Goal: Information Seeking & Learning: Learn about a topic

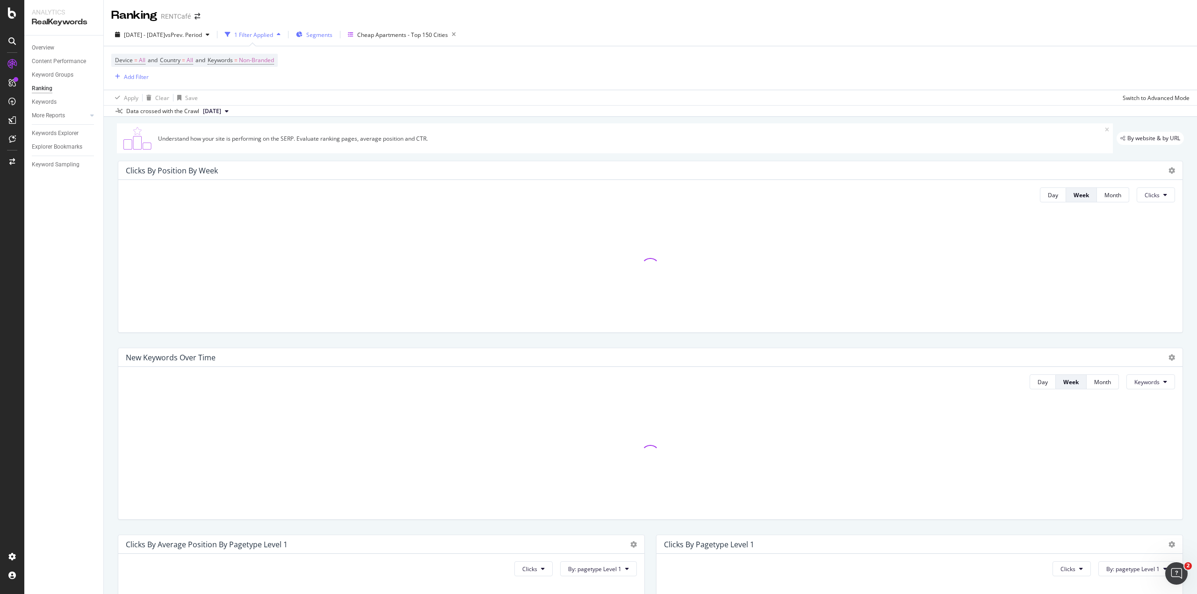
click at [332, 37] on span "Segments" at bounding box center [319, 35] width 26 height 8
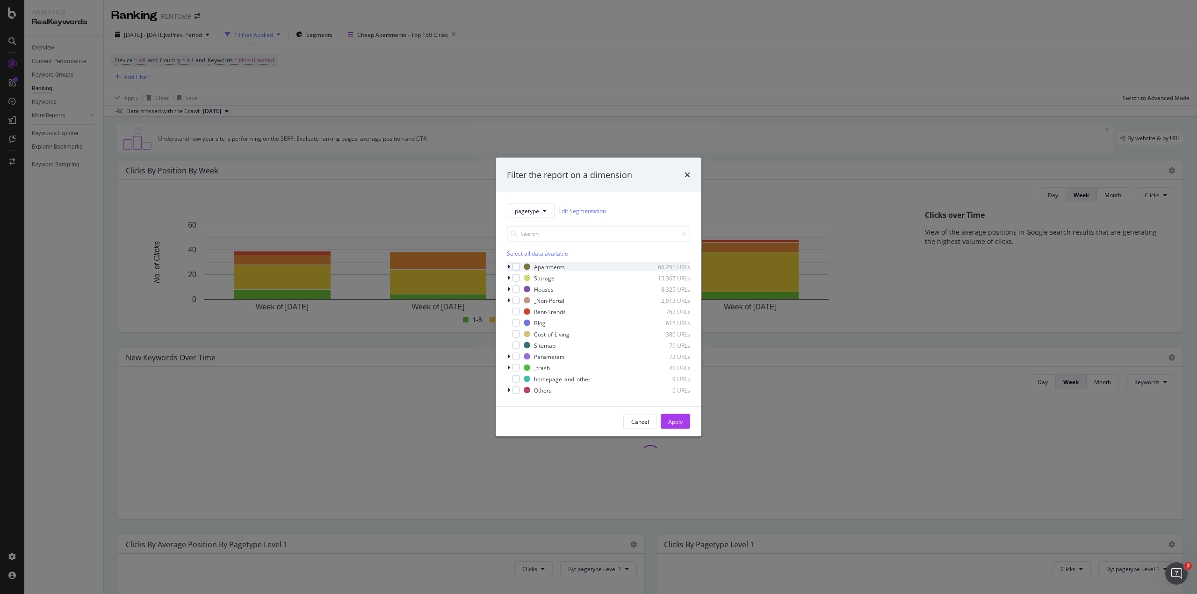
click at [507, 267] on icon "modal" at bounding box center [508, 267] width 3 height 6
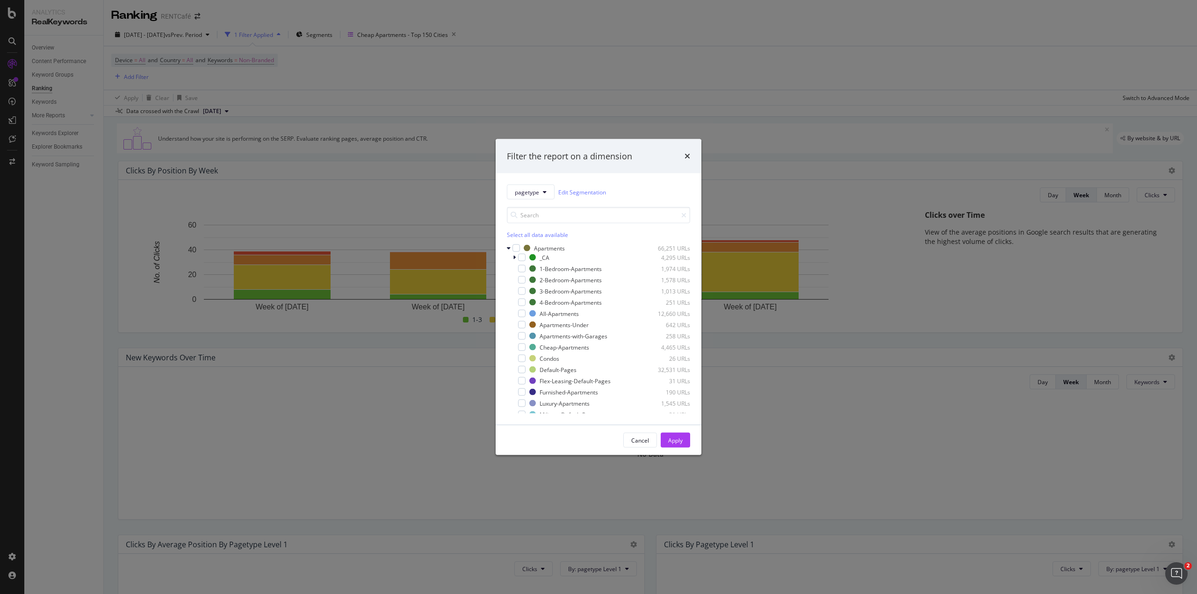
click at [502, 34] on div "Filter the report on a dimension pagetype Edit Segmentation Select all data ava…" at bounding box center [598, 297] width 1197 height 594
